Goal: Find specific page/section

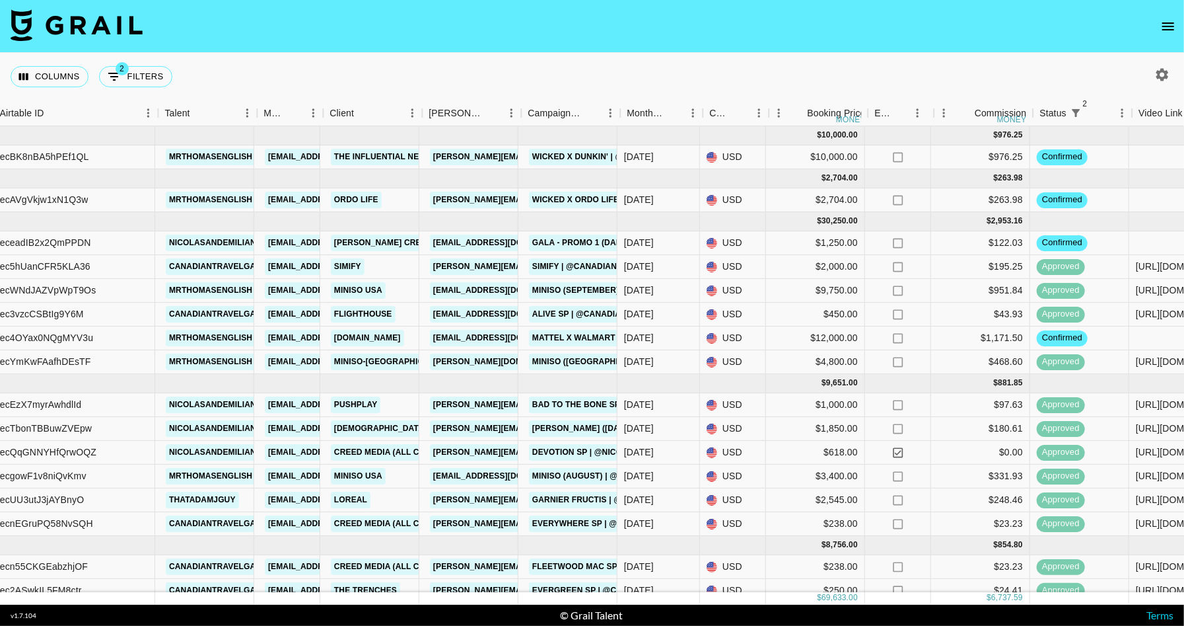
scroll to position [0, 120]
click at [561, 242] on link "GALA - Promo 1 (Dance Clip A)" at bounding box center [597, 243] width 139 height 17
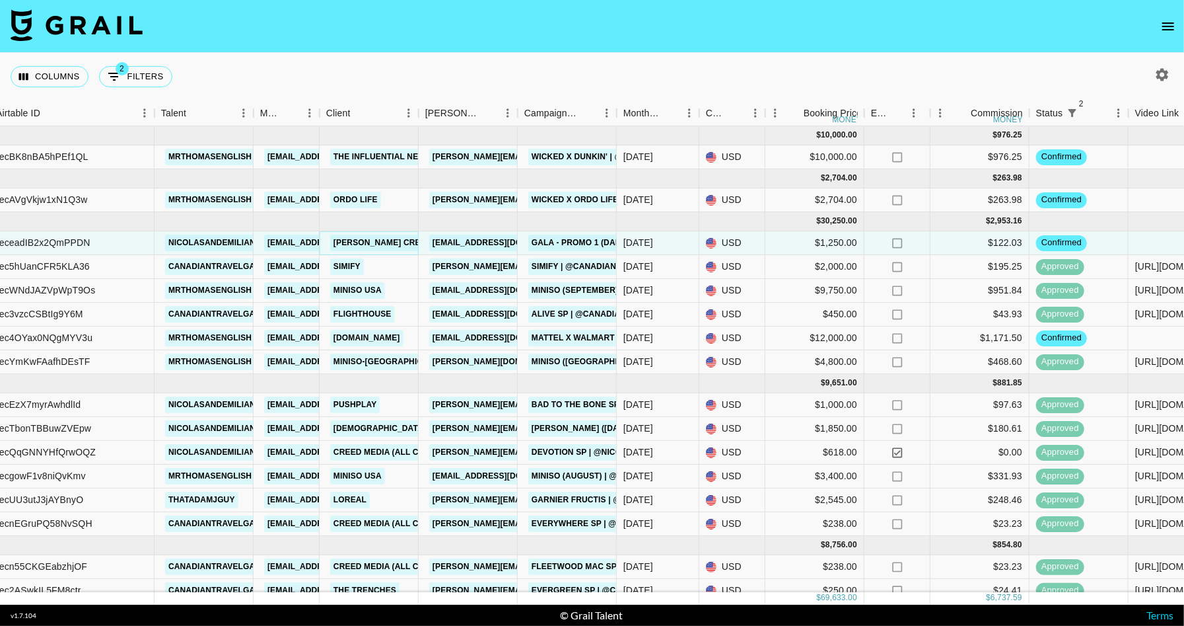
click at [351, 240] on link "[PERSON_NAME] Creative KK ([GEOGRAPHIC_DATA])" at bounding box center [442, 243] width 225 height 17
